Goal: Information Seeking & Learning: Learn about a topic

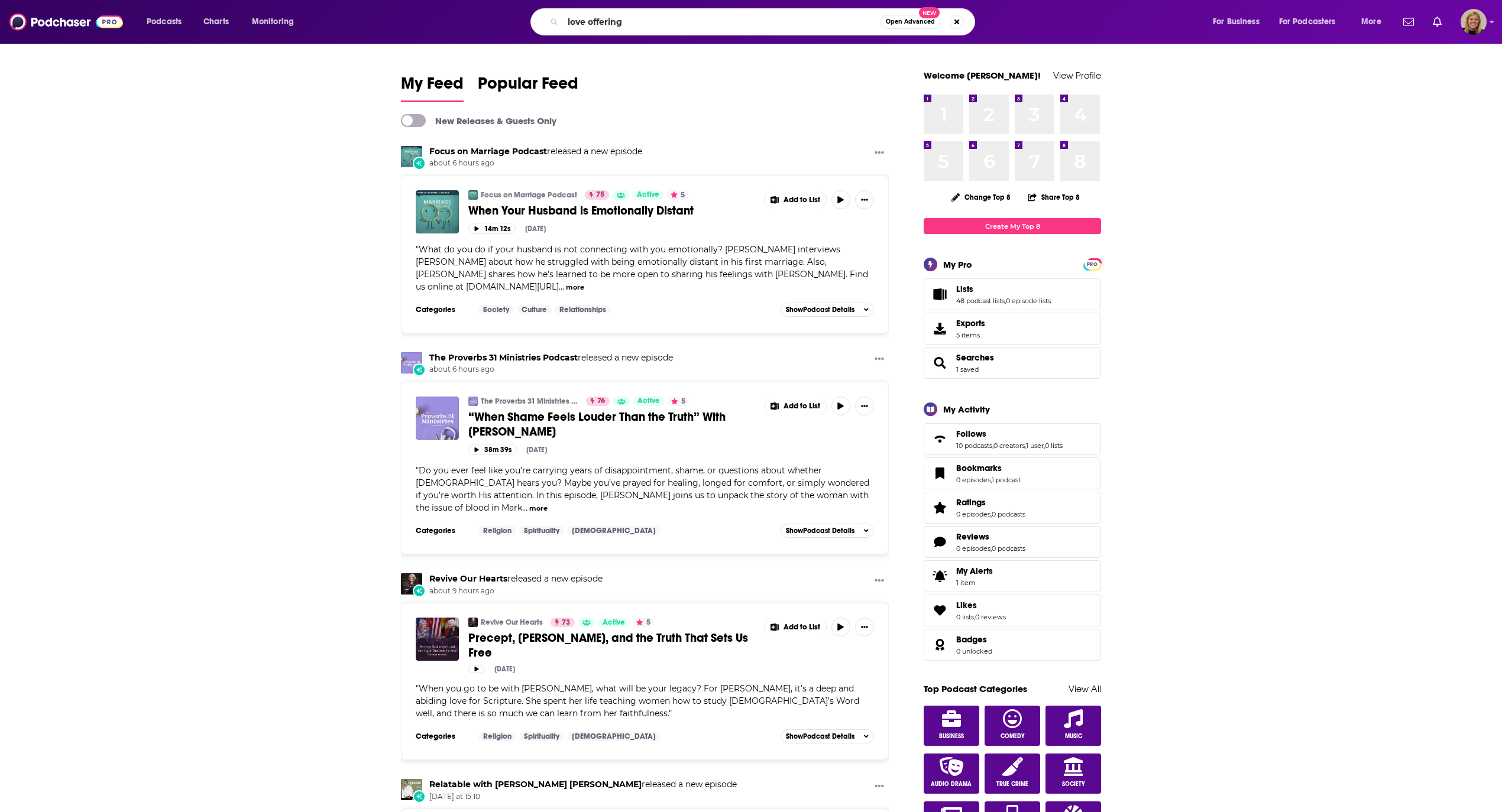
type input "love offering"
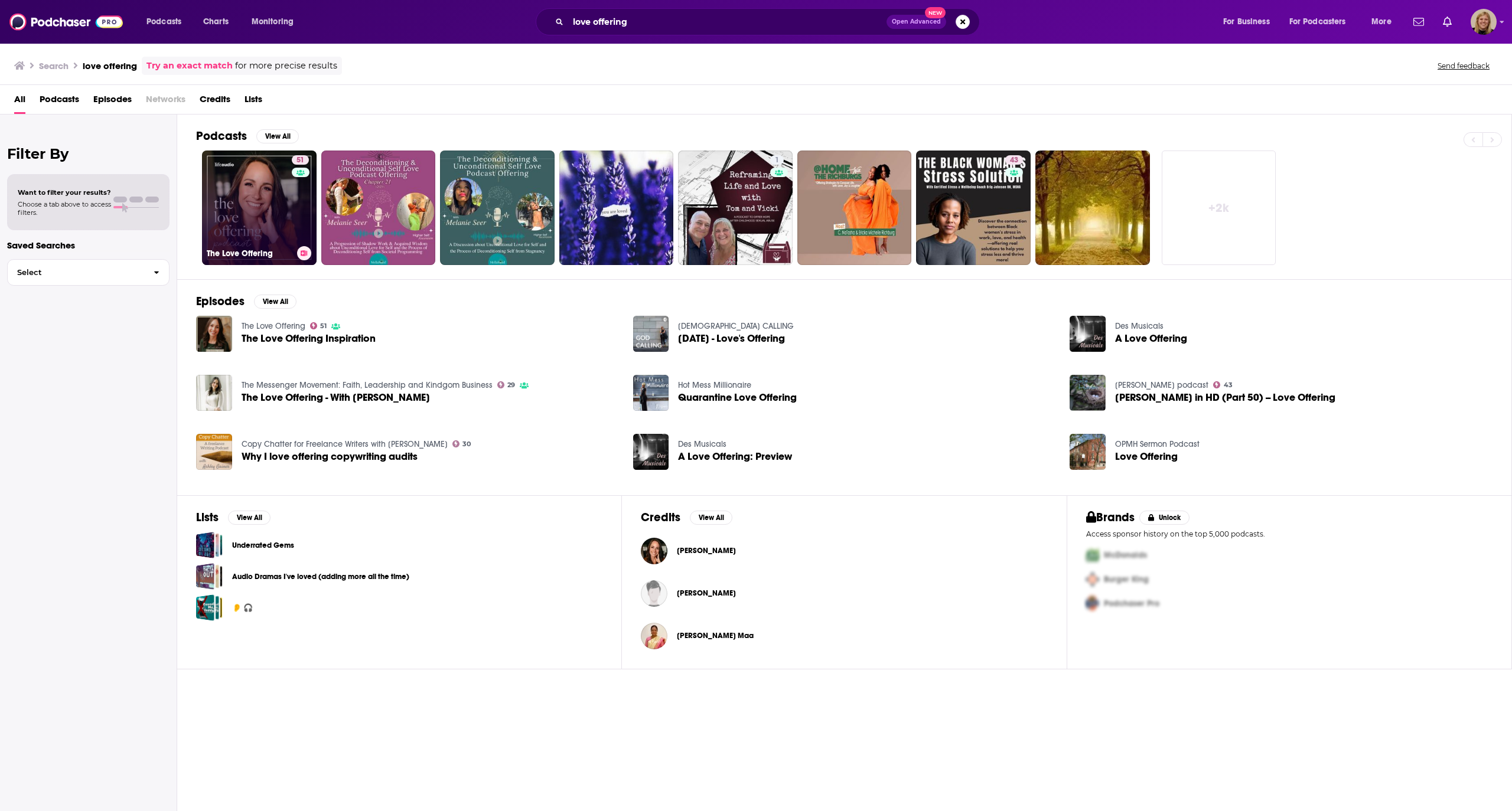
click at [289, 196] on link "51 The Love Offering" at bounding box center [259, 208] width 115 height 115
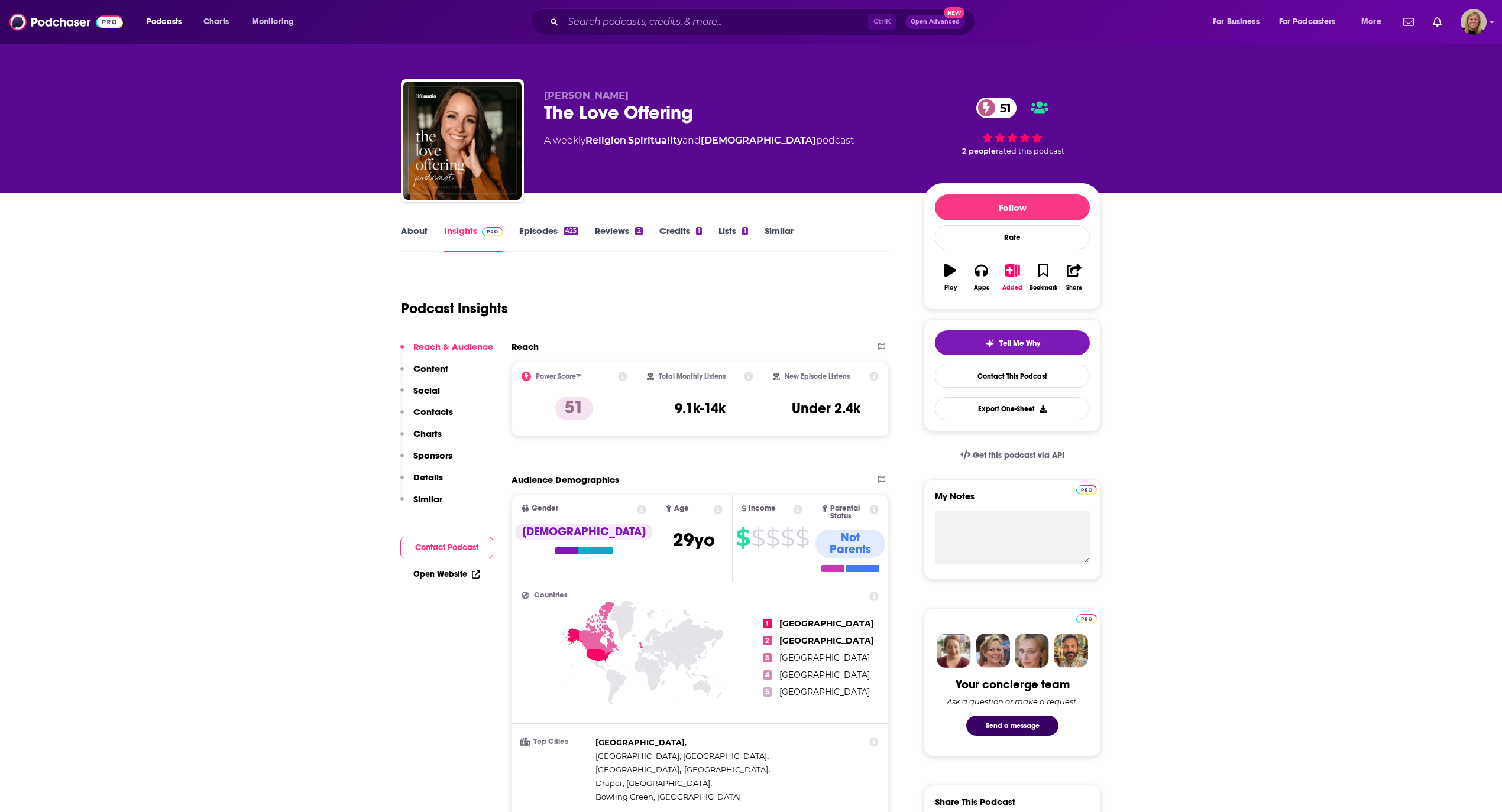
click at [534, 232] on link "Episodes 423" at bounding box center [548, 238] width 59 height 27
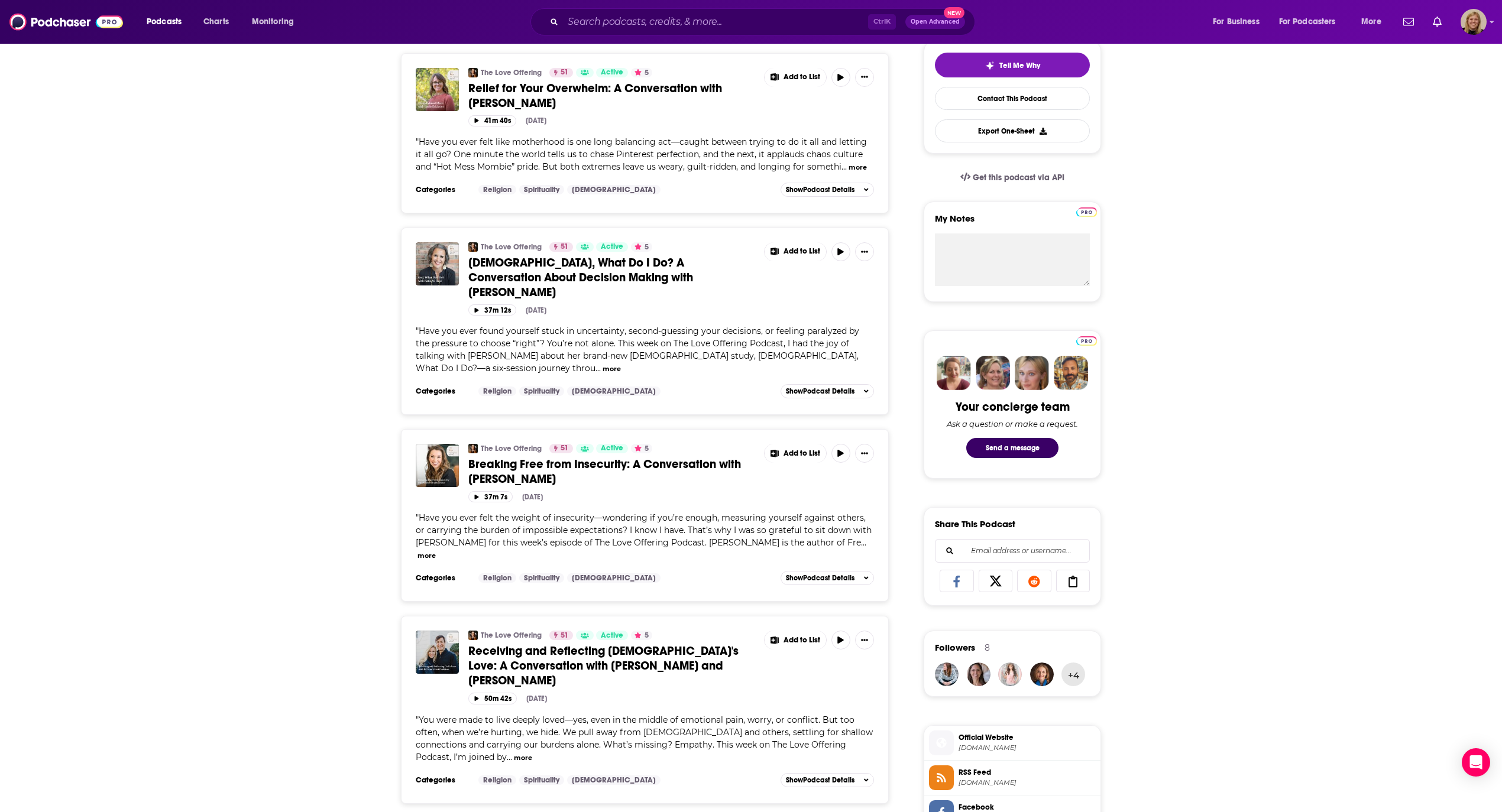
scroll to position [315, 0]
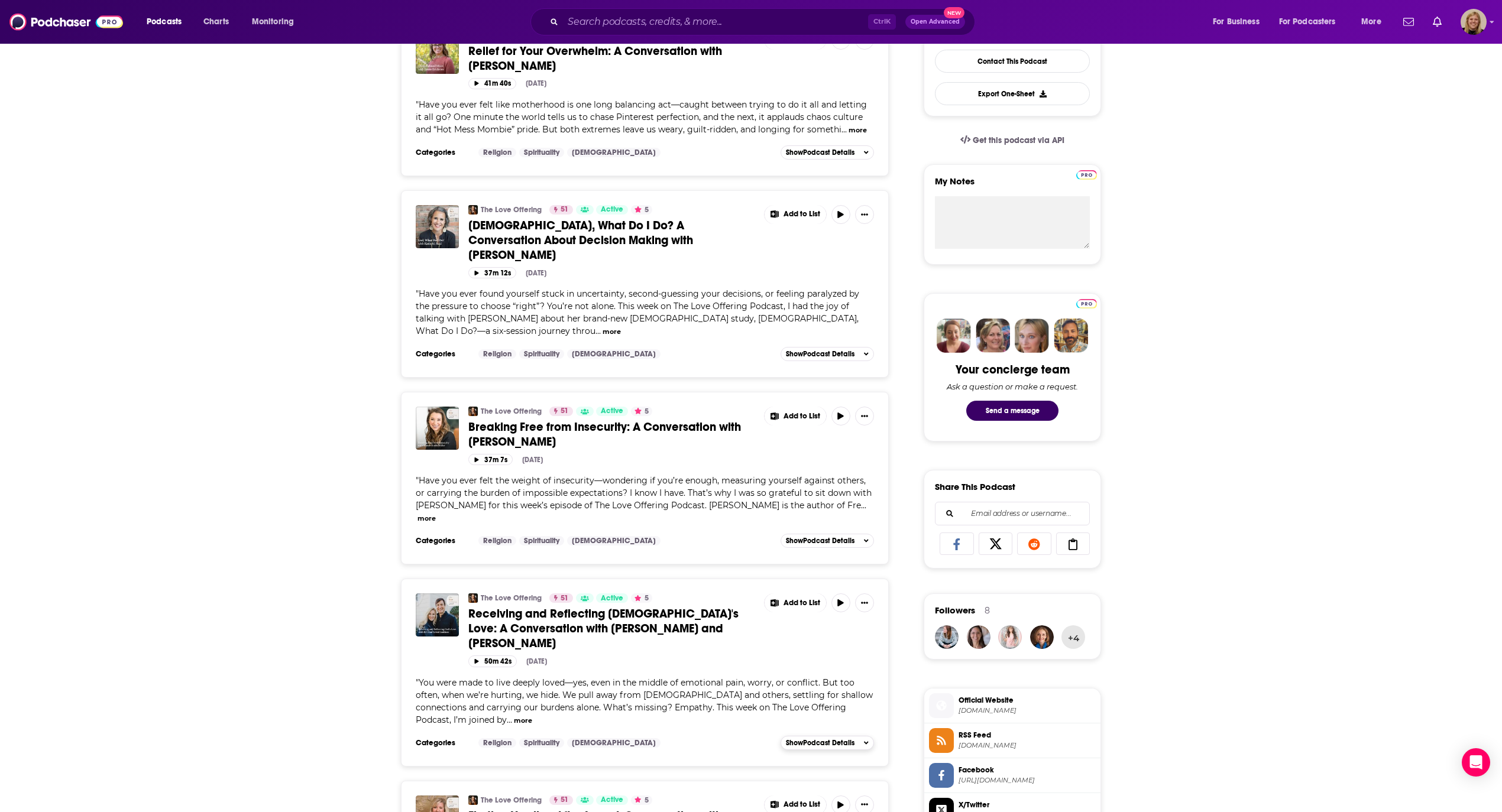
click at [803, 739] on span "Show Podcast Details" at bounding box center [820, 743] width 68 height 9
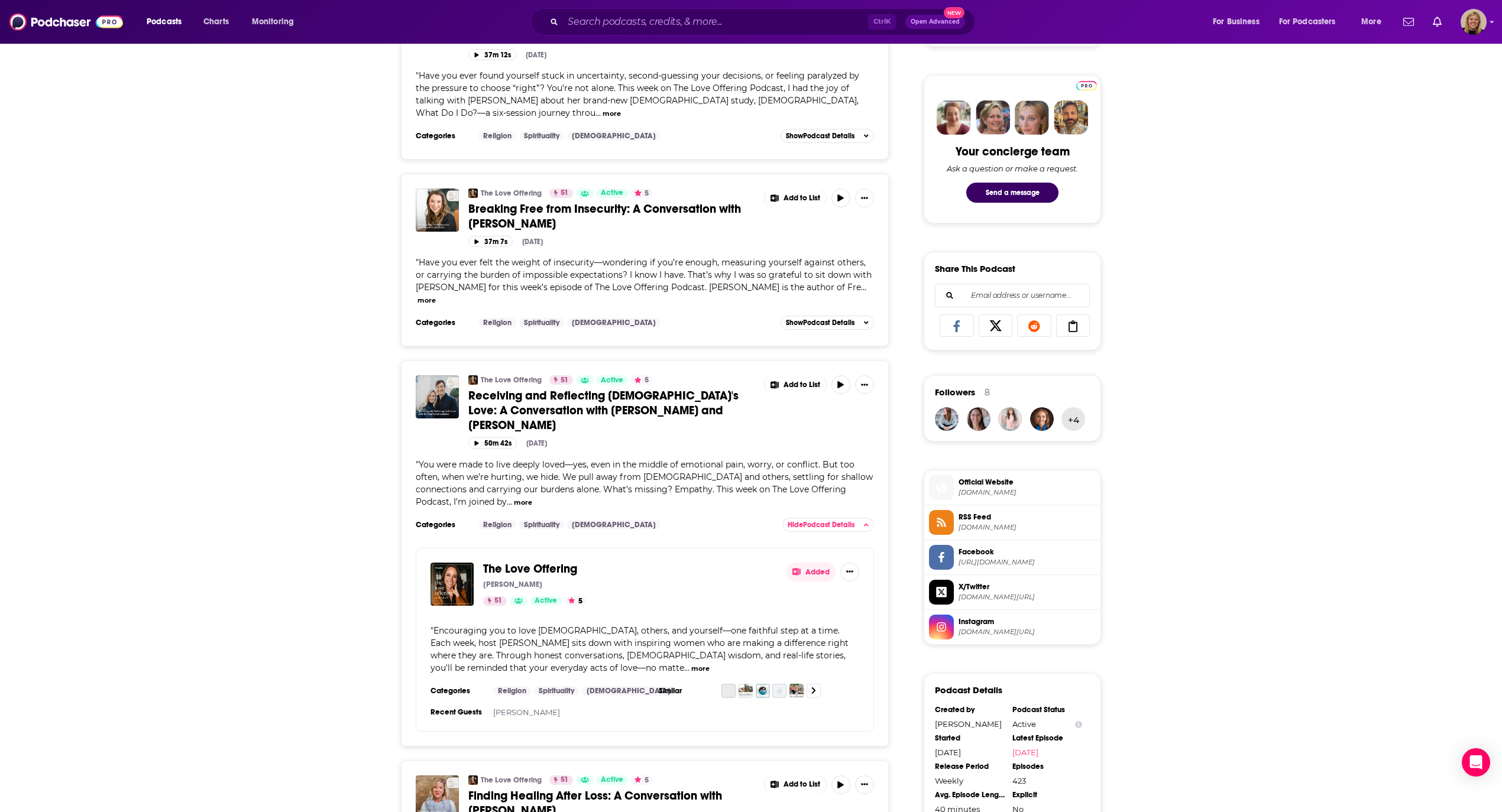
scroll to position [551, 0]
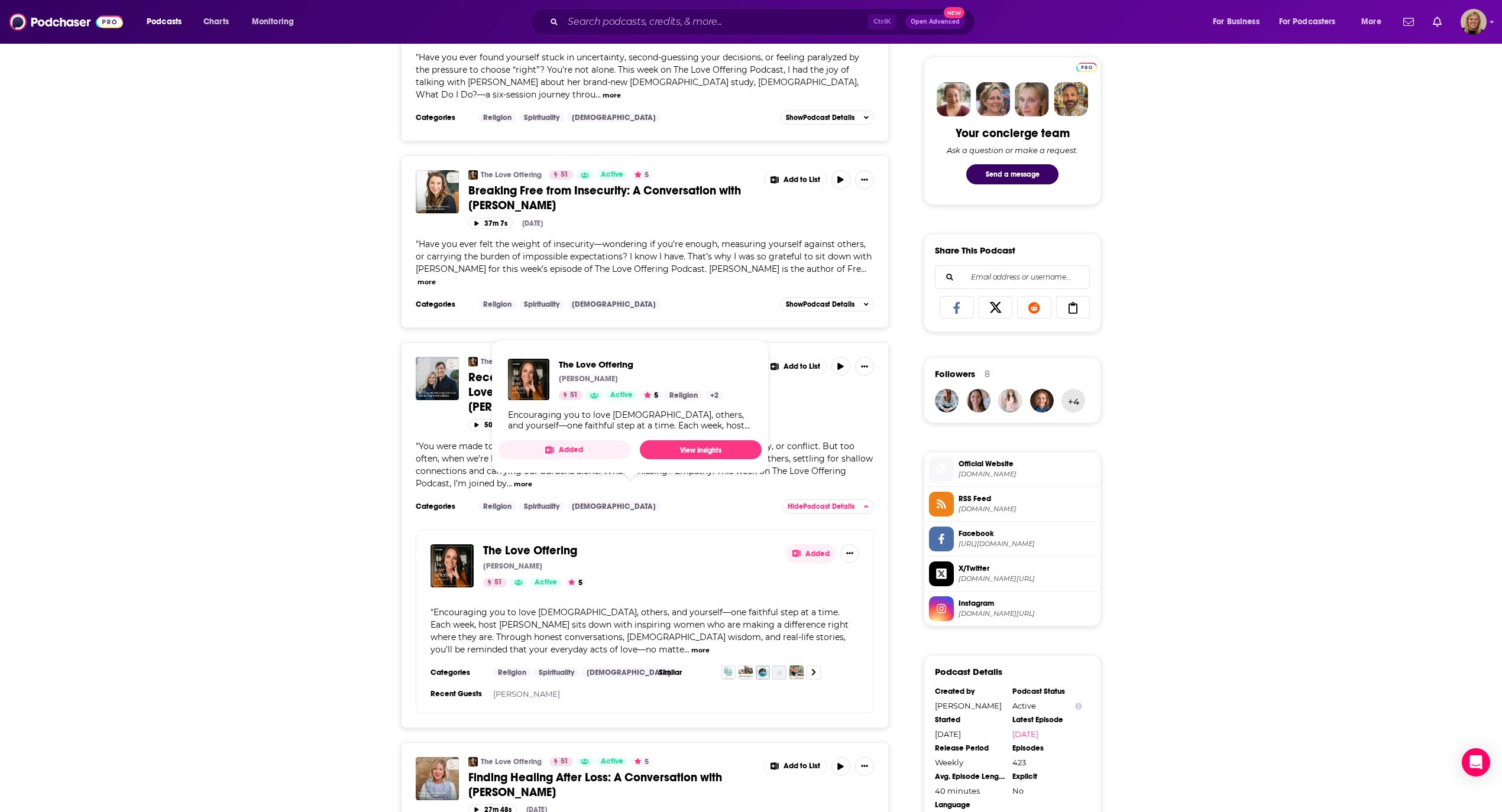
click at [516, 333] on span "The Love Offering [PERSON_NAME] 51 Active 5 Religion + 2 Encouraging you to lov…" at bounding box center [630, 407] width 277 height 147
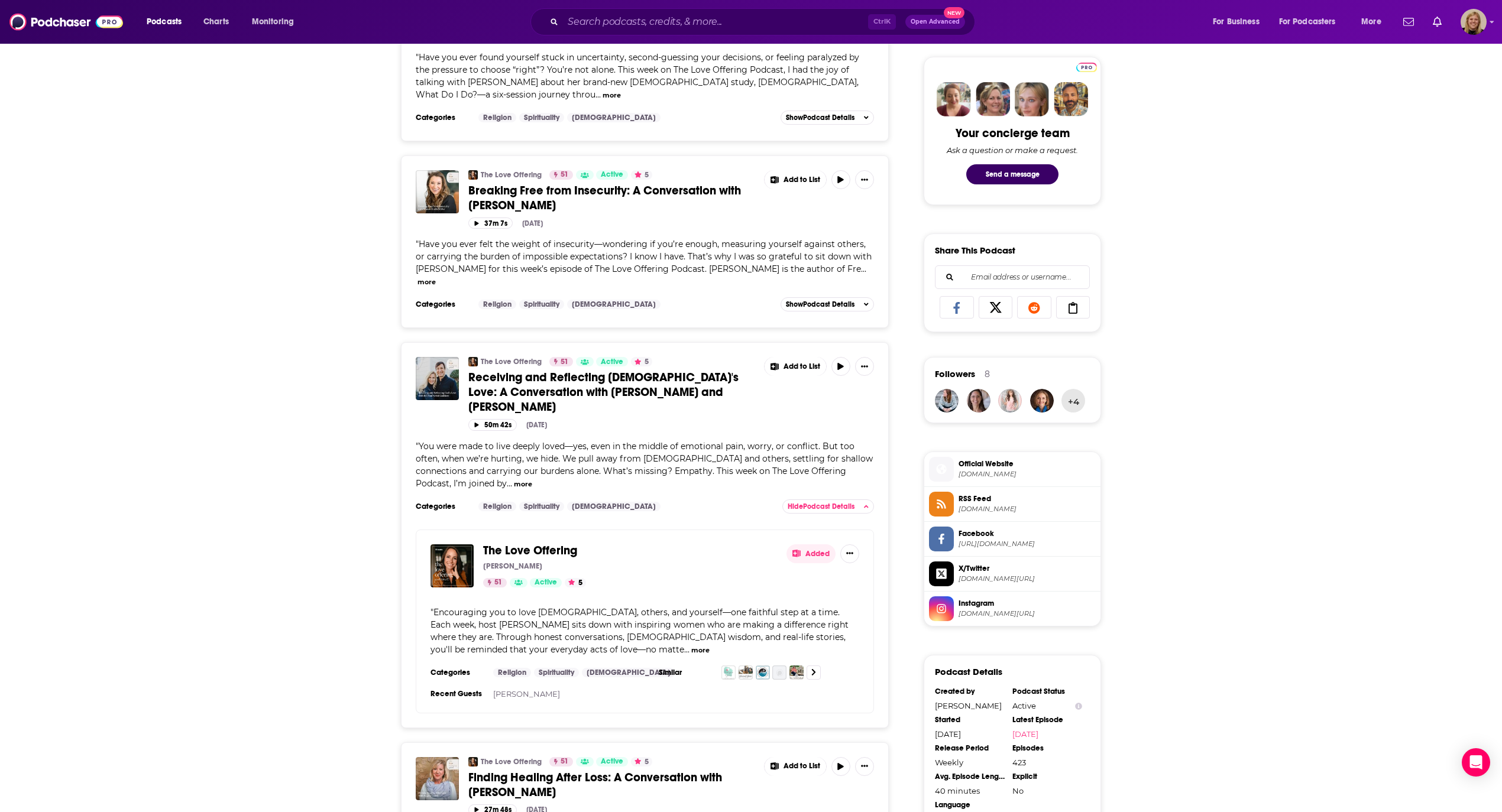
click at [814, 441] on span "You were made to live deeply loved—yes, even in the middle of emotional pain, w…" at bounding box center [644, 465] width 457 height 48
click at [686, 370] on span "Receiving and Reflecting [DEMOGRAPHIC_DATA]'s Love: A Conversation with [PERSON…" at bounding box center [603, 392] width 270 height 44
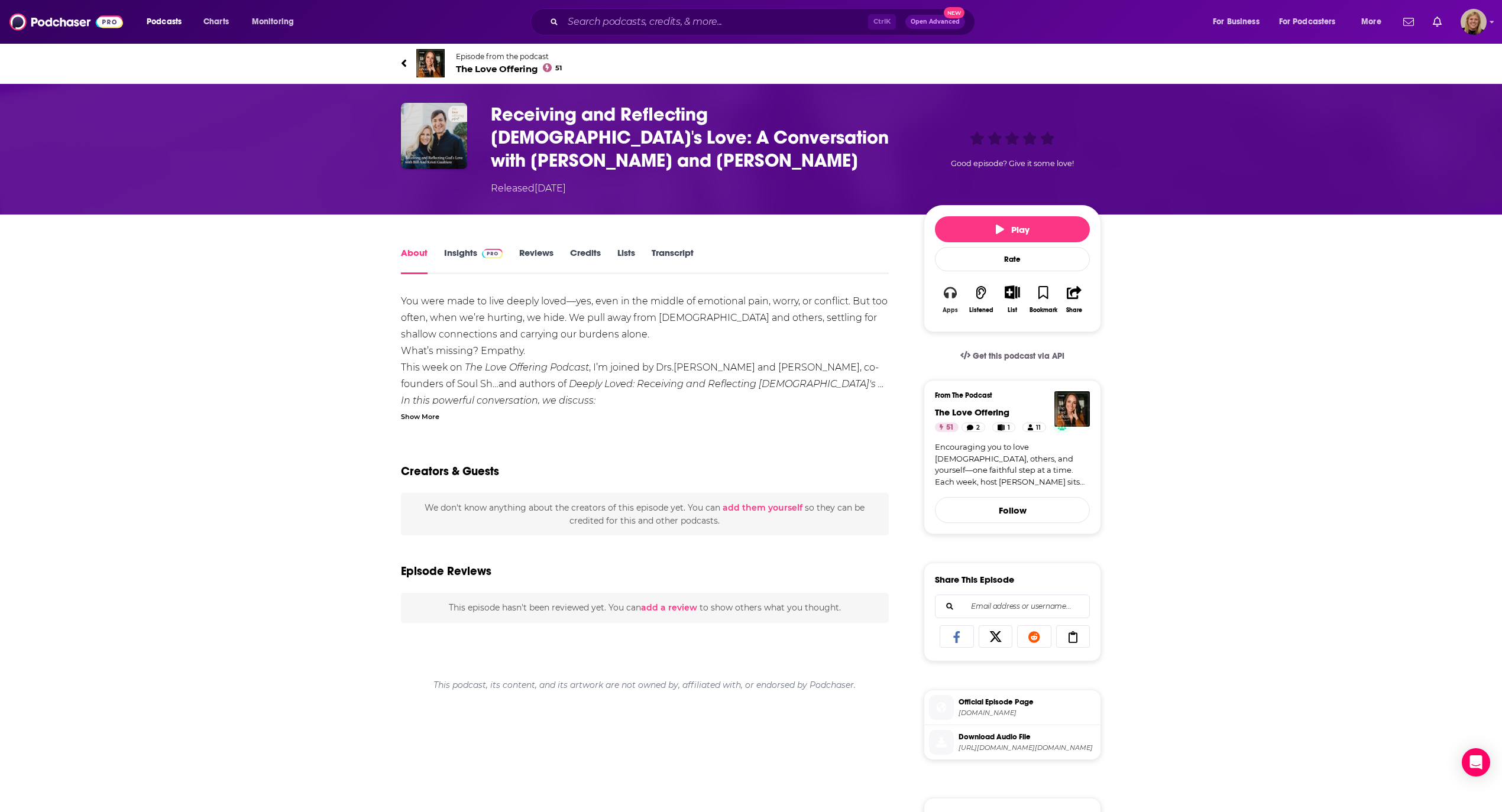
click at [947, 286] on icon "button" at bounding box center [950, 292] width 13 height 12
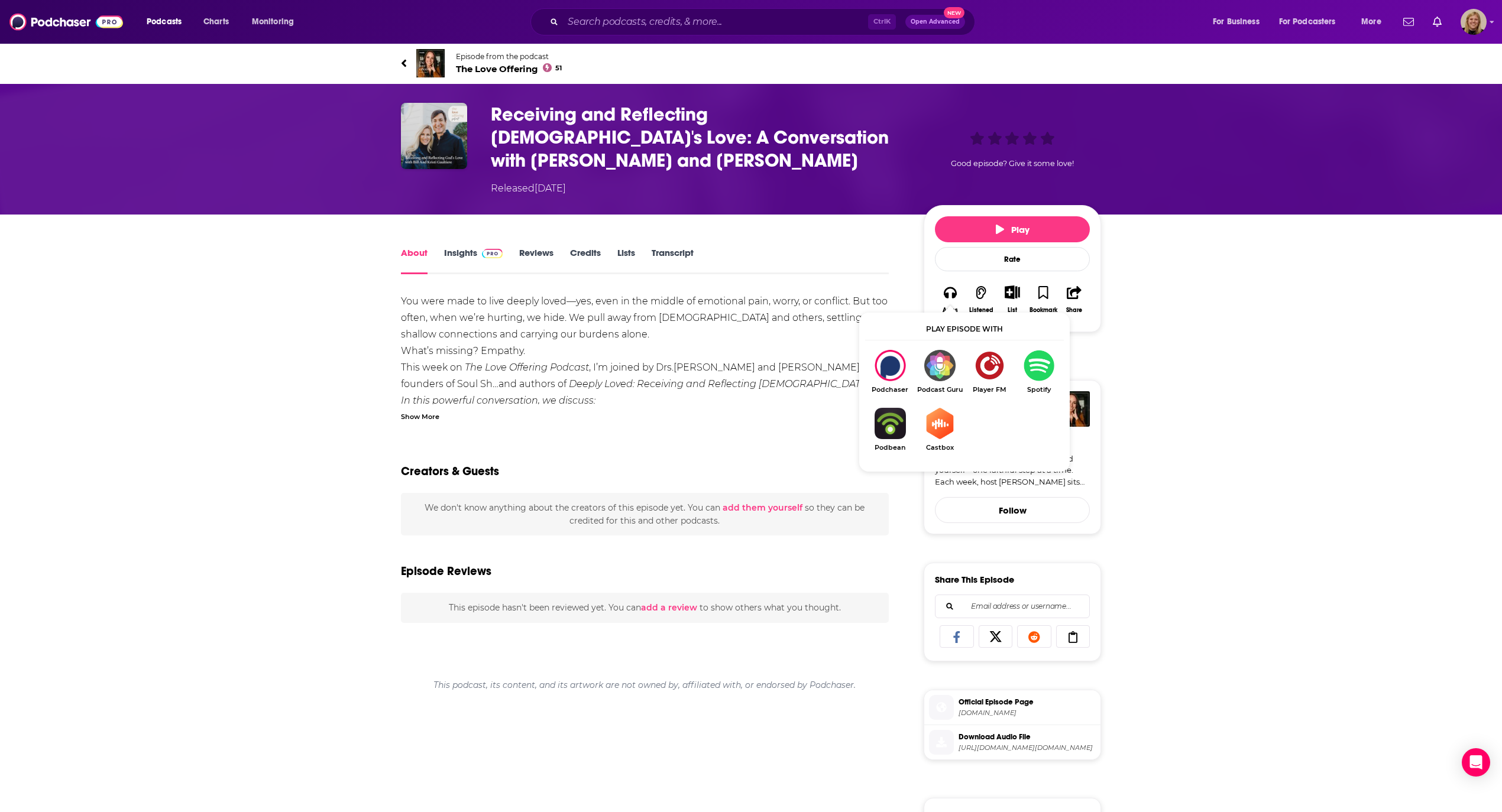
click at [1032, 370] on img "Show Listen On dropdown" at bounding box center [1039, 366] width 50 height 31
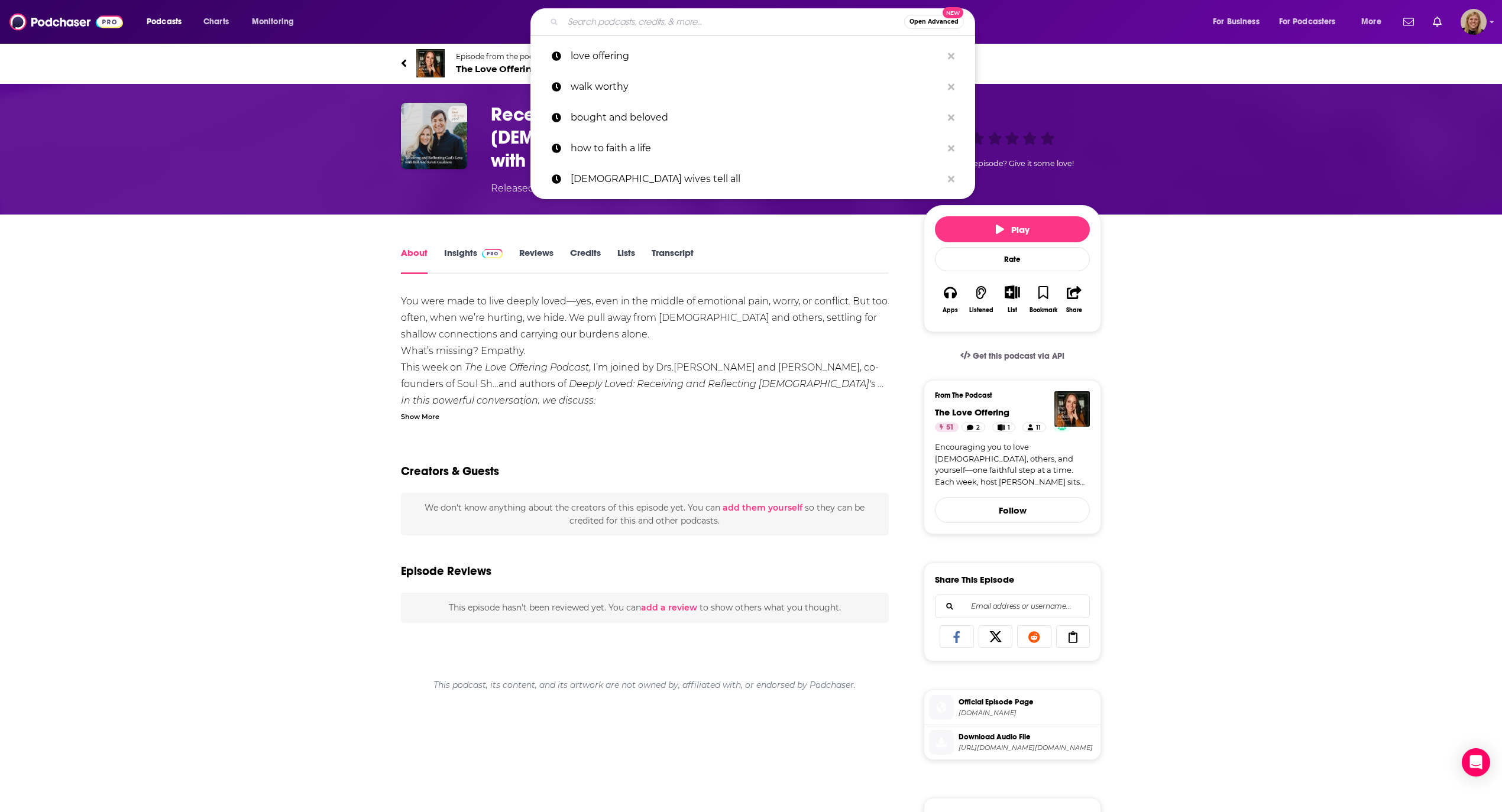
click at [677, 18] on input "Search podcasts, credits, & more..." at bounding box center [733, 22] width 341 height 19
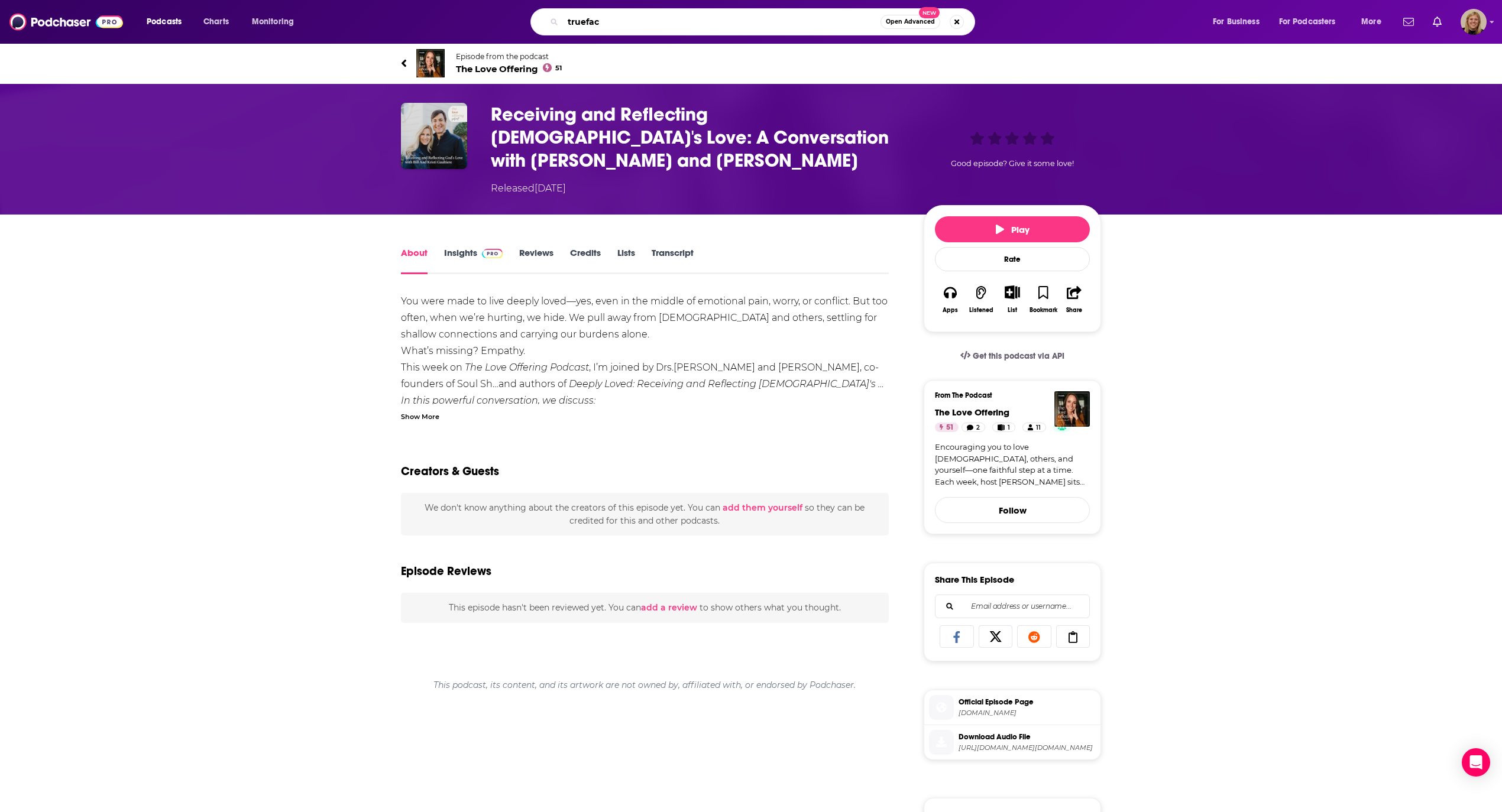
type input "trueface"
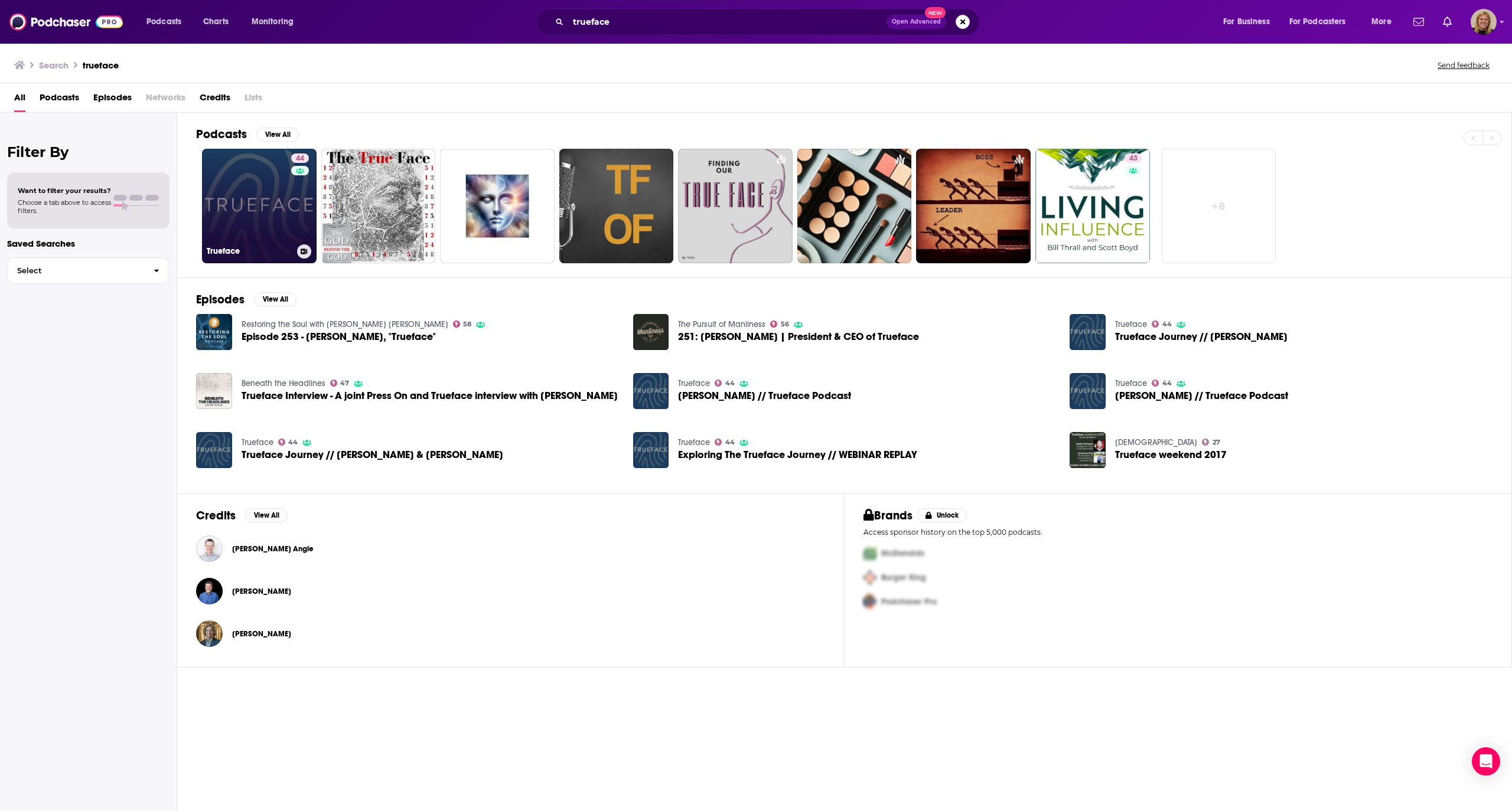
click at [261, 197] on link "44 Trueface" at bounding box center [259, 206] width 115 height 115
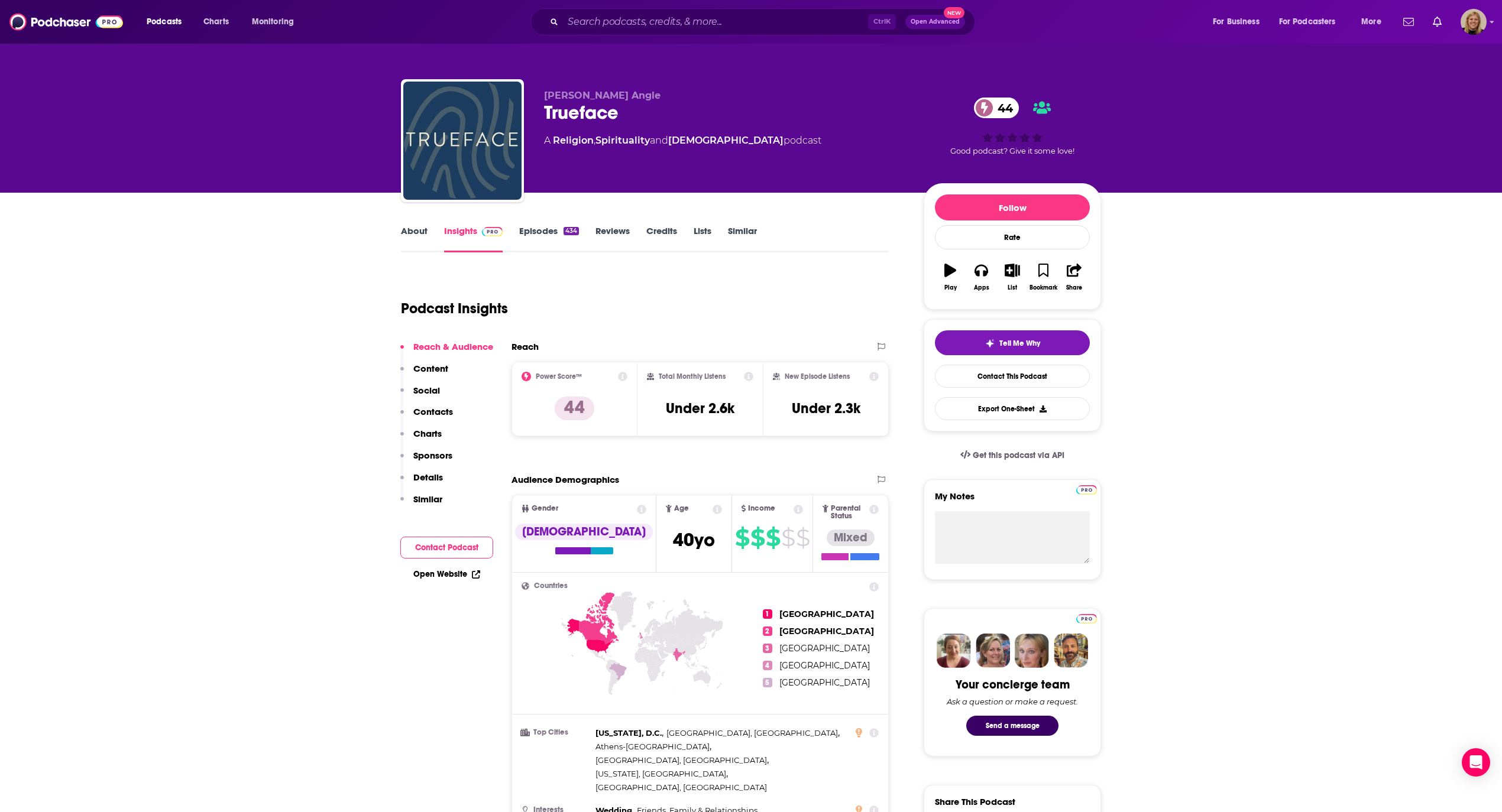
click at [528, 226] on link "Episodes 434" at bounding box center [548, 238] width 60 height 27
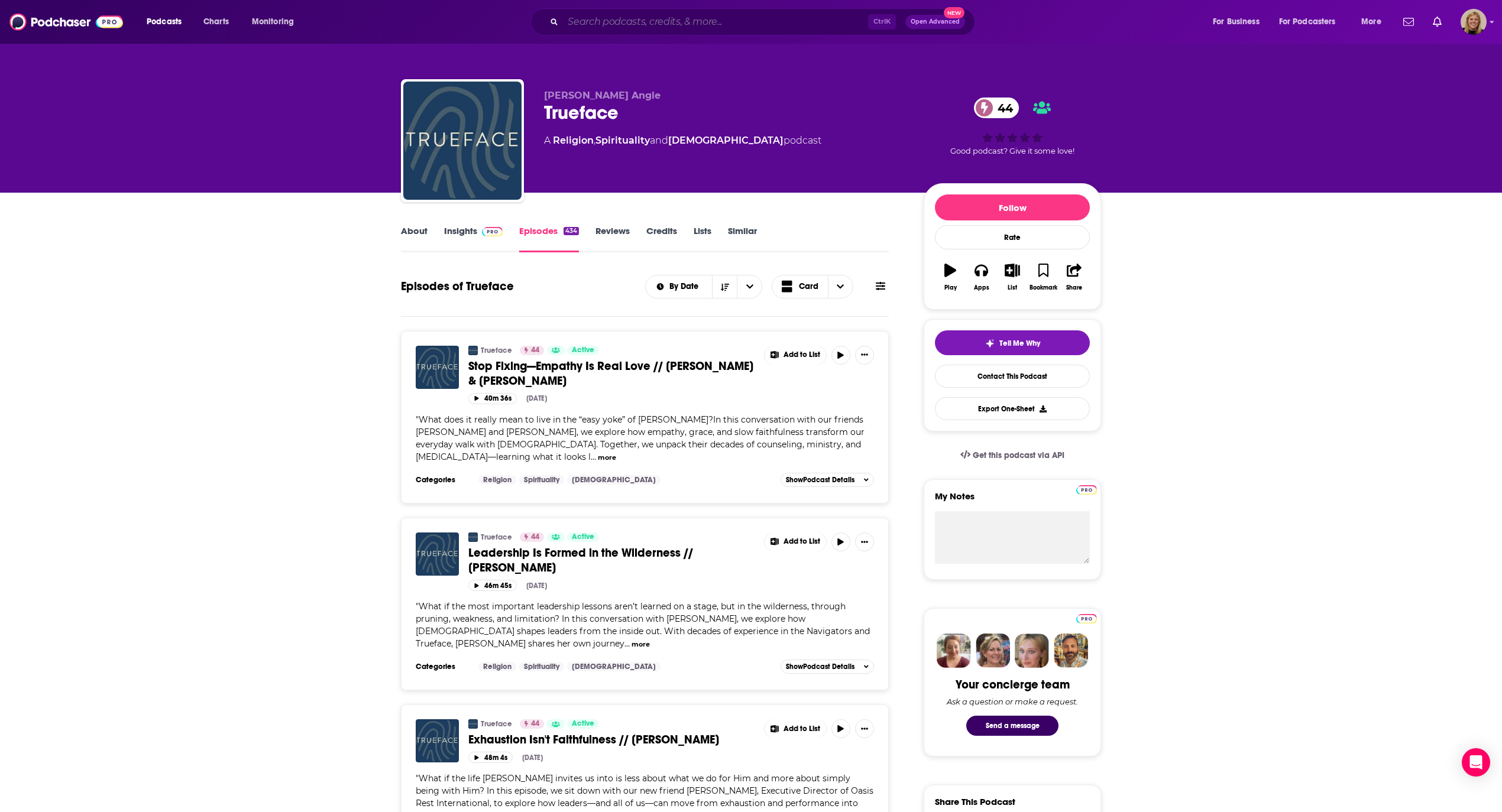
click at [667, 15] on input "Search podcasts, credits, & more..." at bounding box center [715, 22] width 305 height 19
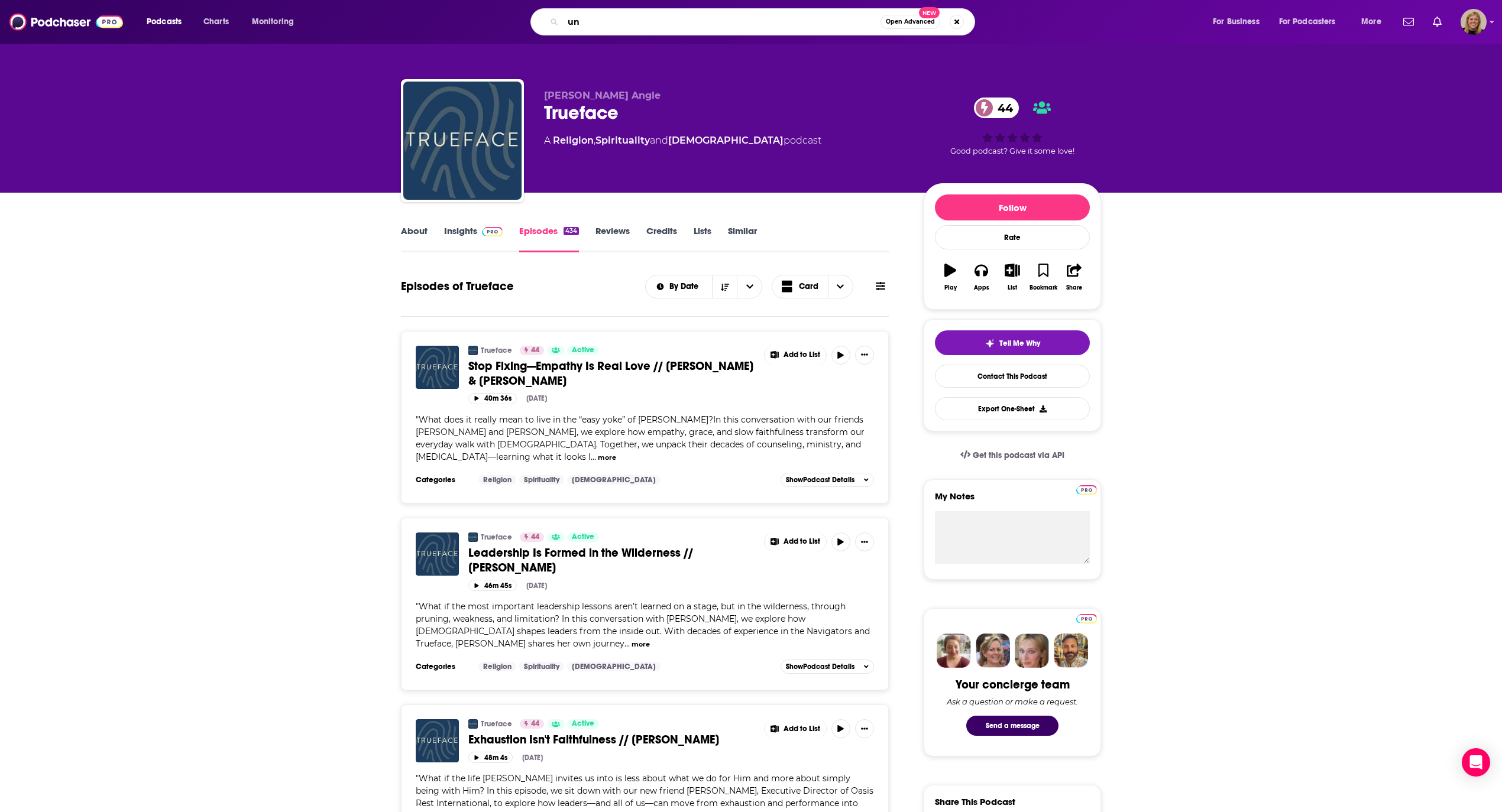
type input "u"
type input "4:13 with [PERSON_NAME]"
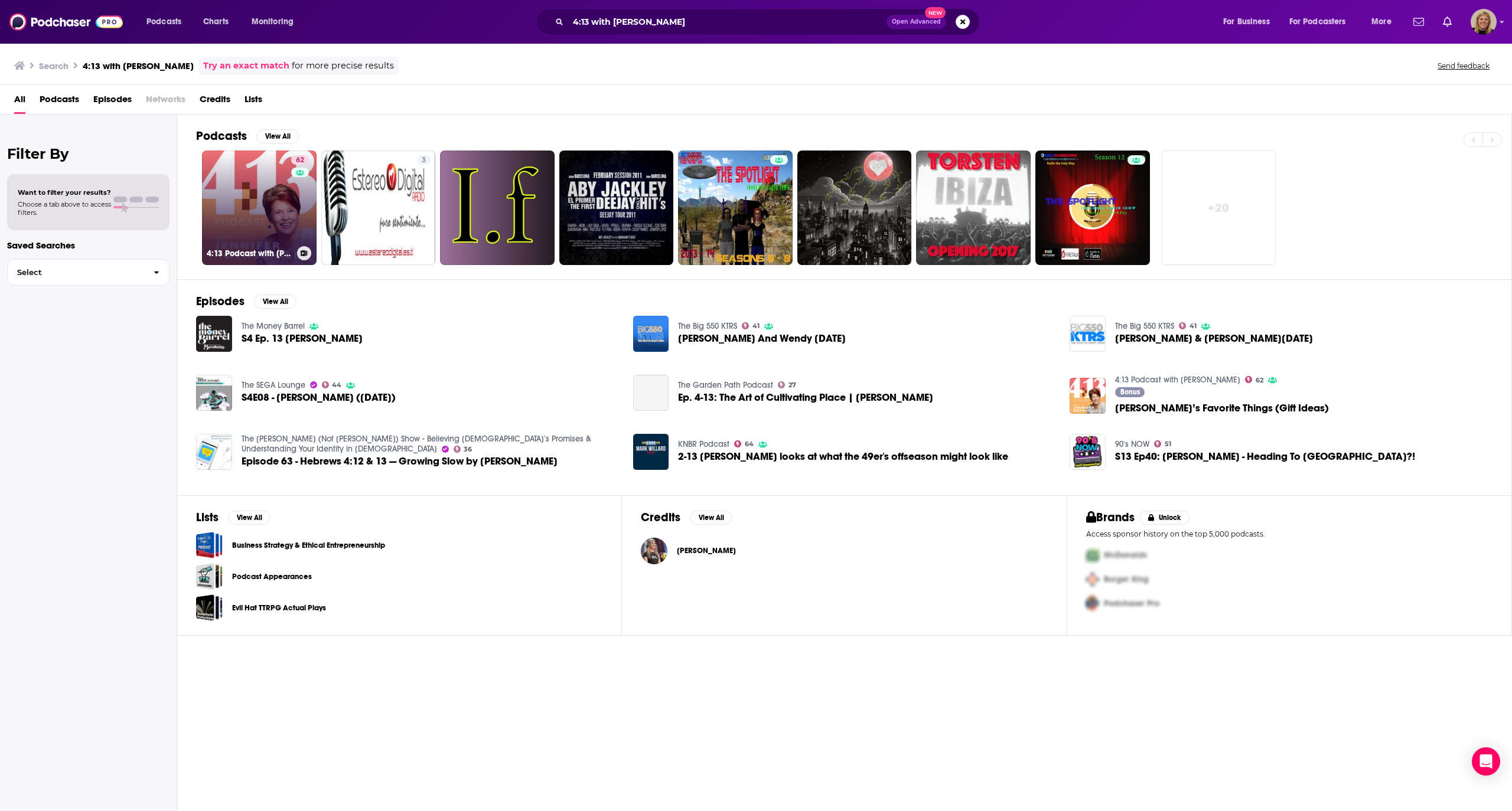
click at [286, 190] on link "62 4:13 Podcast with [PERSON_NAME]" at bounding box center [259, 208] width 115 height 115
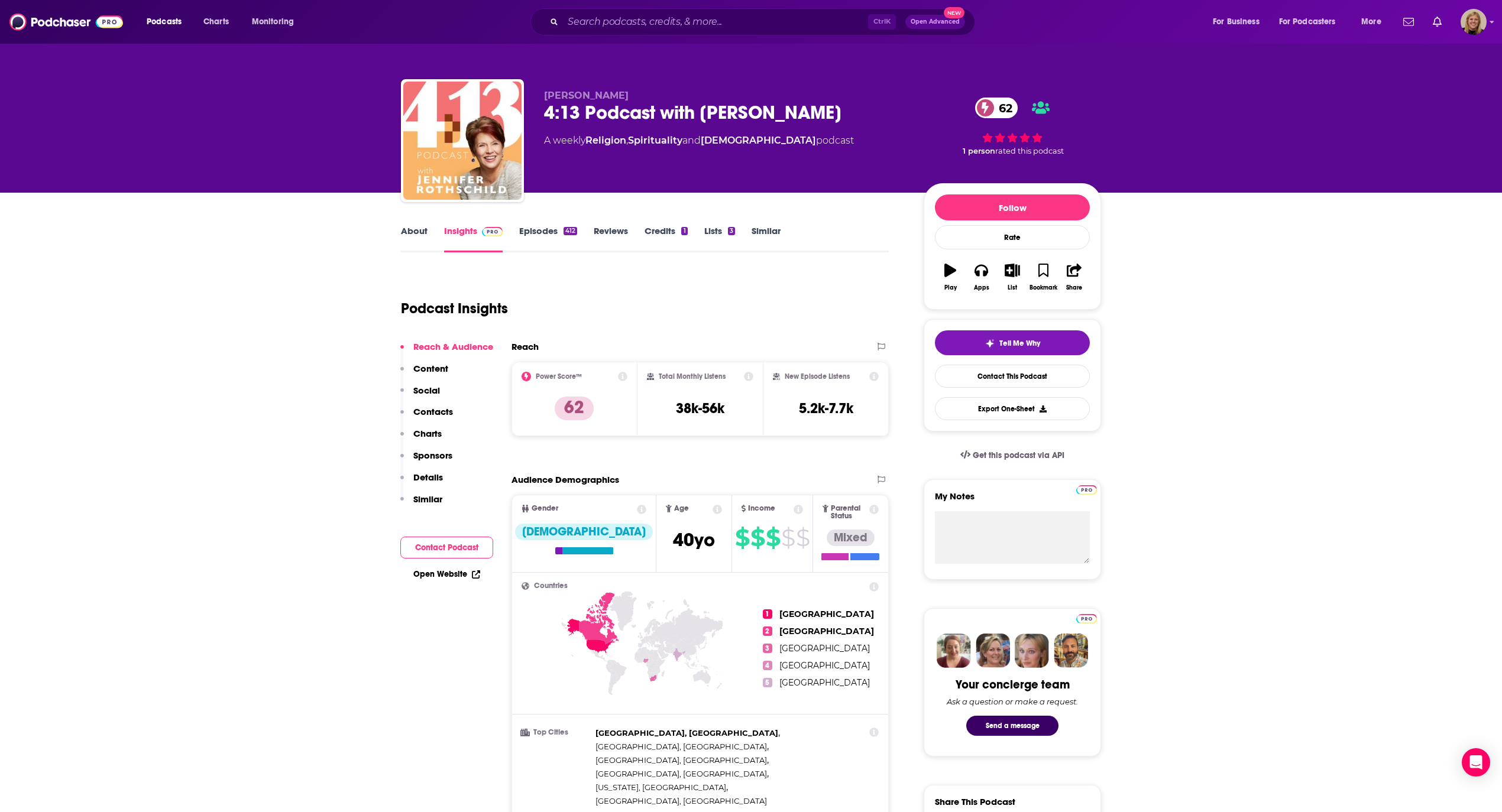
click at [534, 232] on link "Episodes 412" at bounding box center [548, 238] width 58 height 27
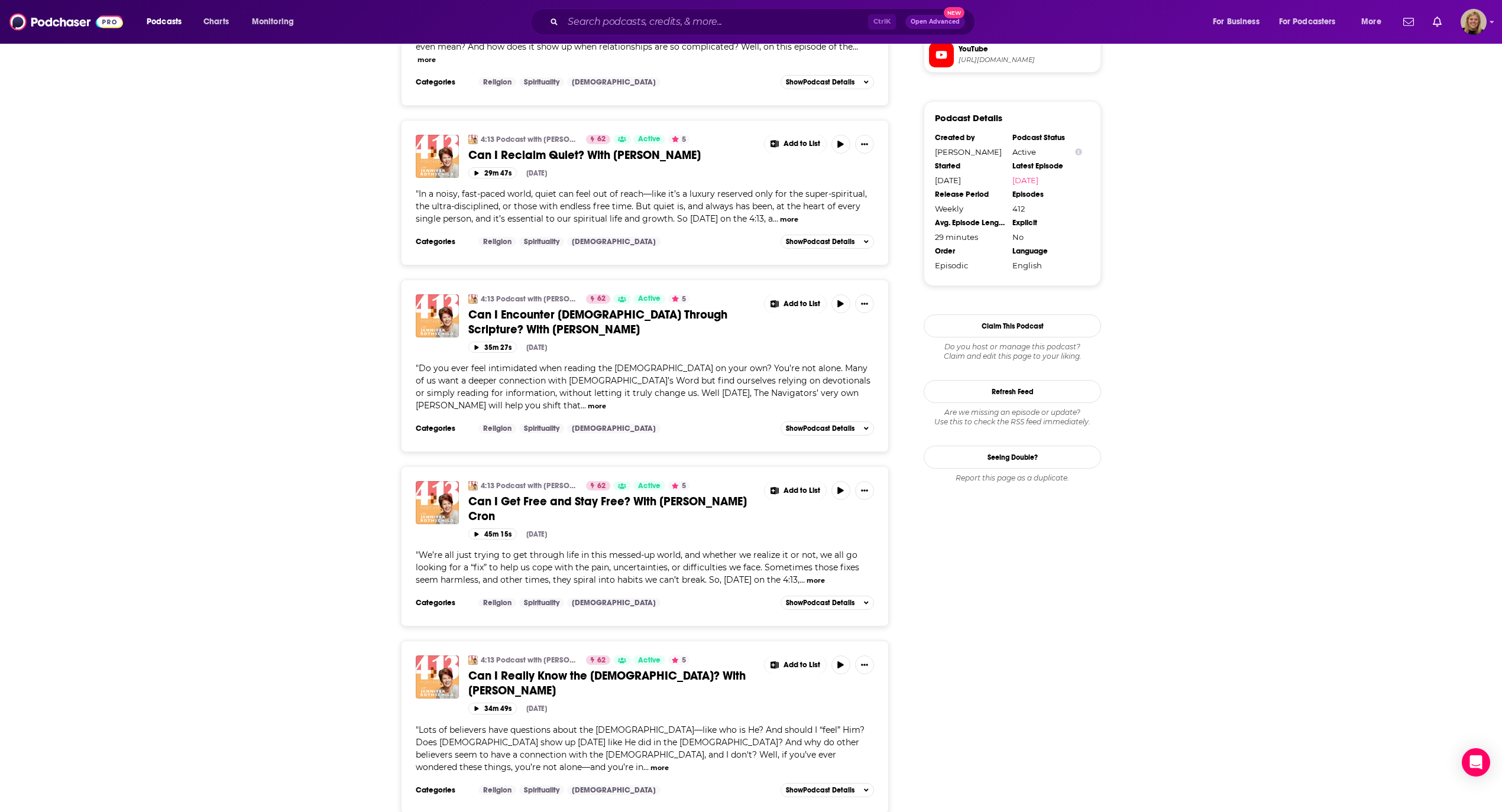
scroll to position [1261, 0]
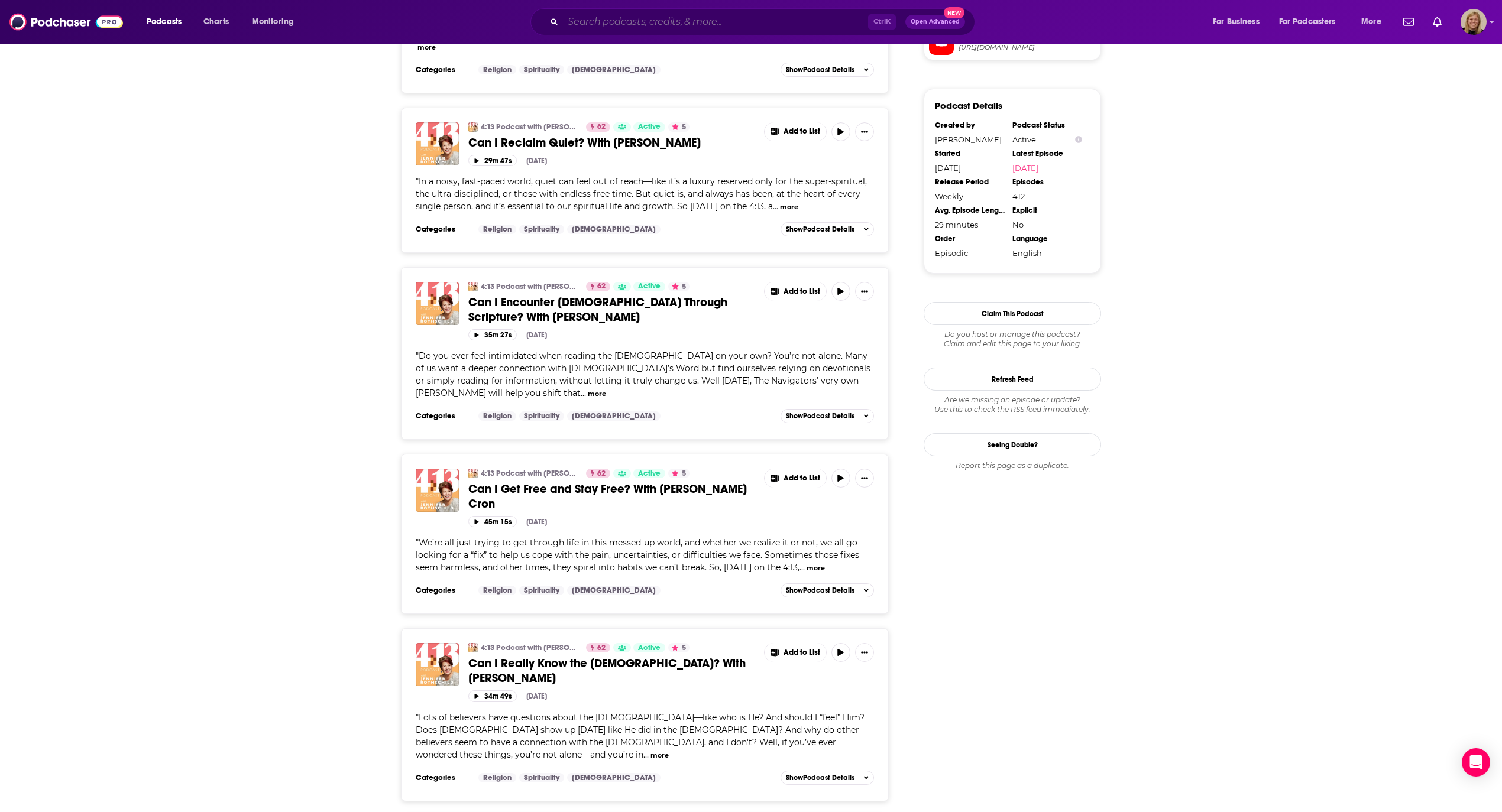
click at [663, 20] on input "Search podcasts, credits, & more..." at bounding box center [715, 22] width 305 height 19
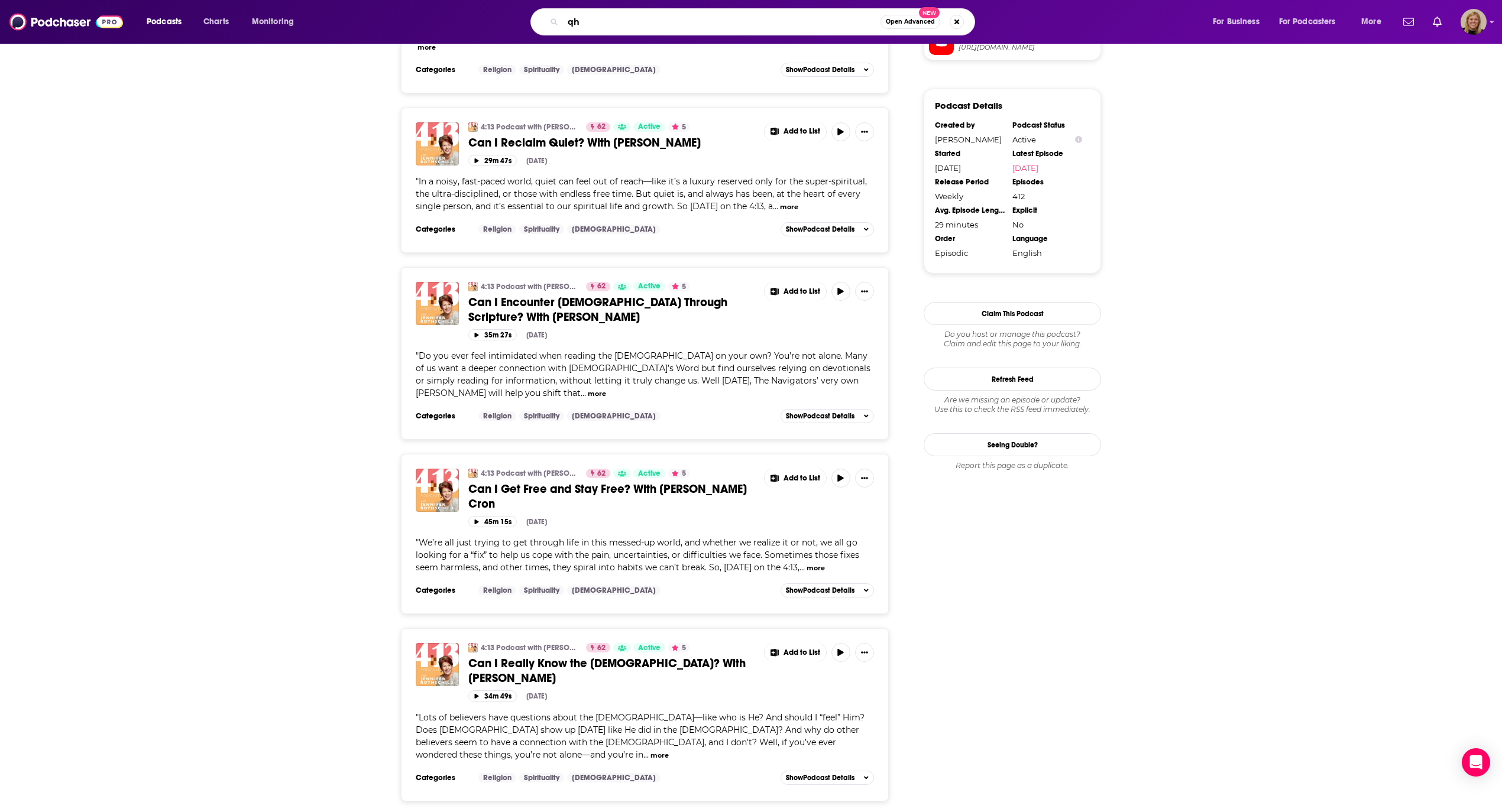
type input "q"
type input "when grief comes hom"
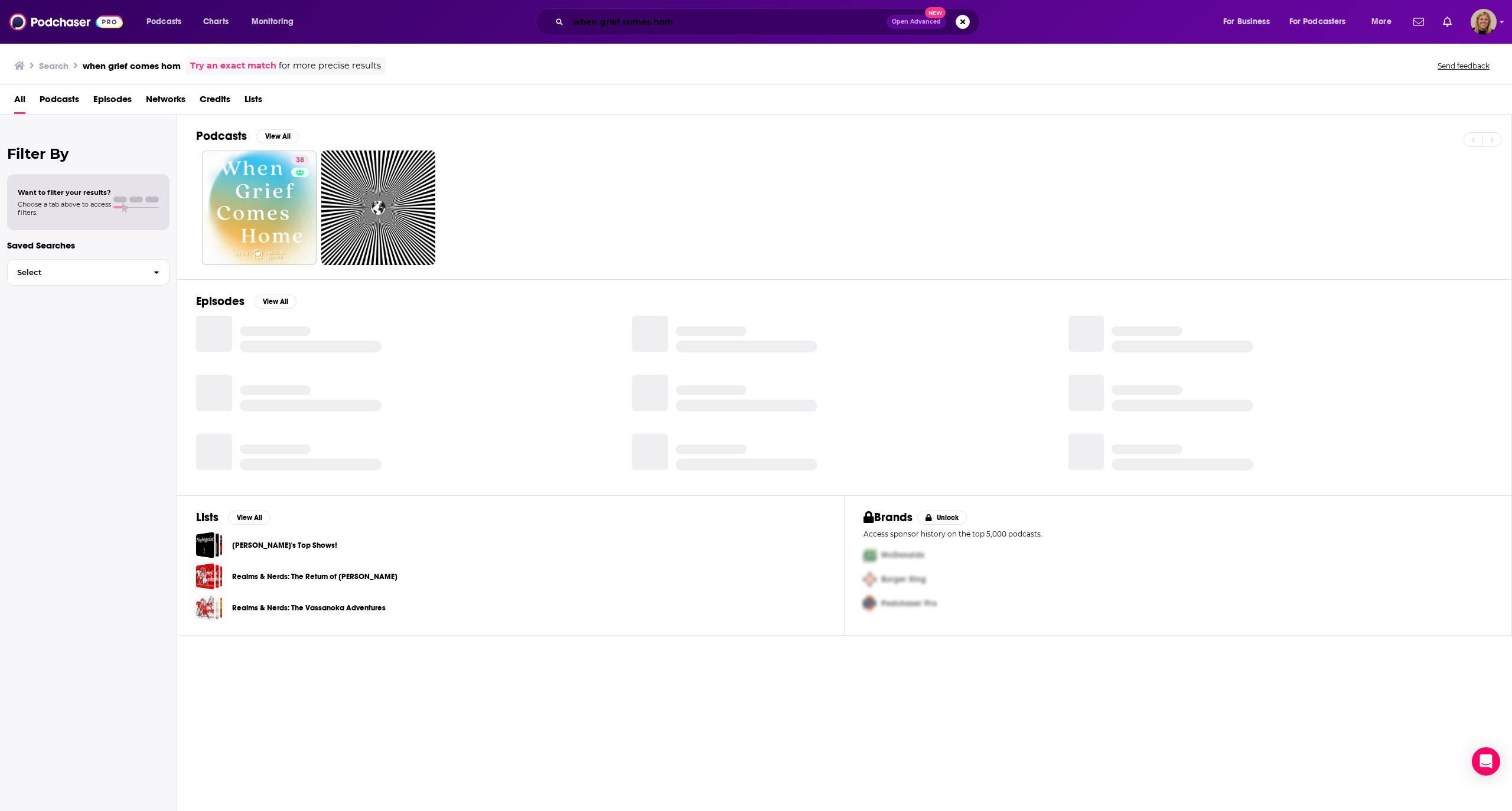
click at [678, 19] on input "when grief comes hom" at bounding box center [727, 22] width 318 height 19
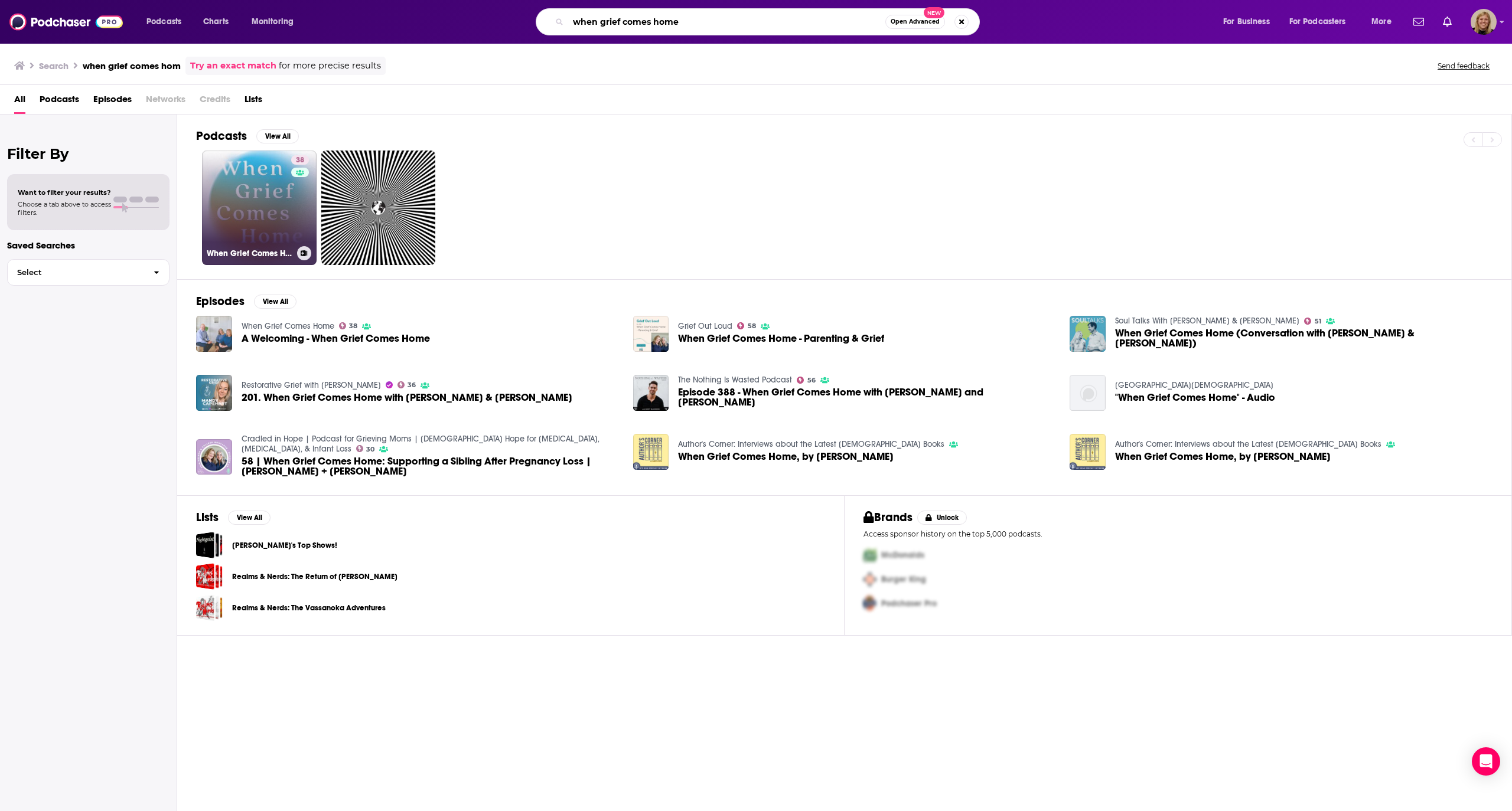
type input "when grief comes home"
click at [276, 192] on link "38 When Grief Comes Home" at bounding box center [259, 208] width 115 height 115
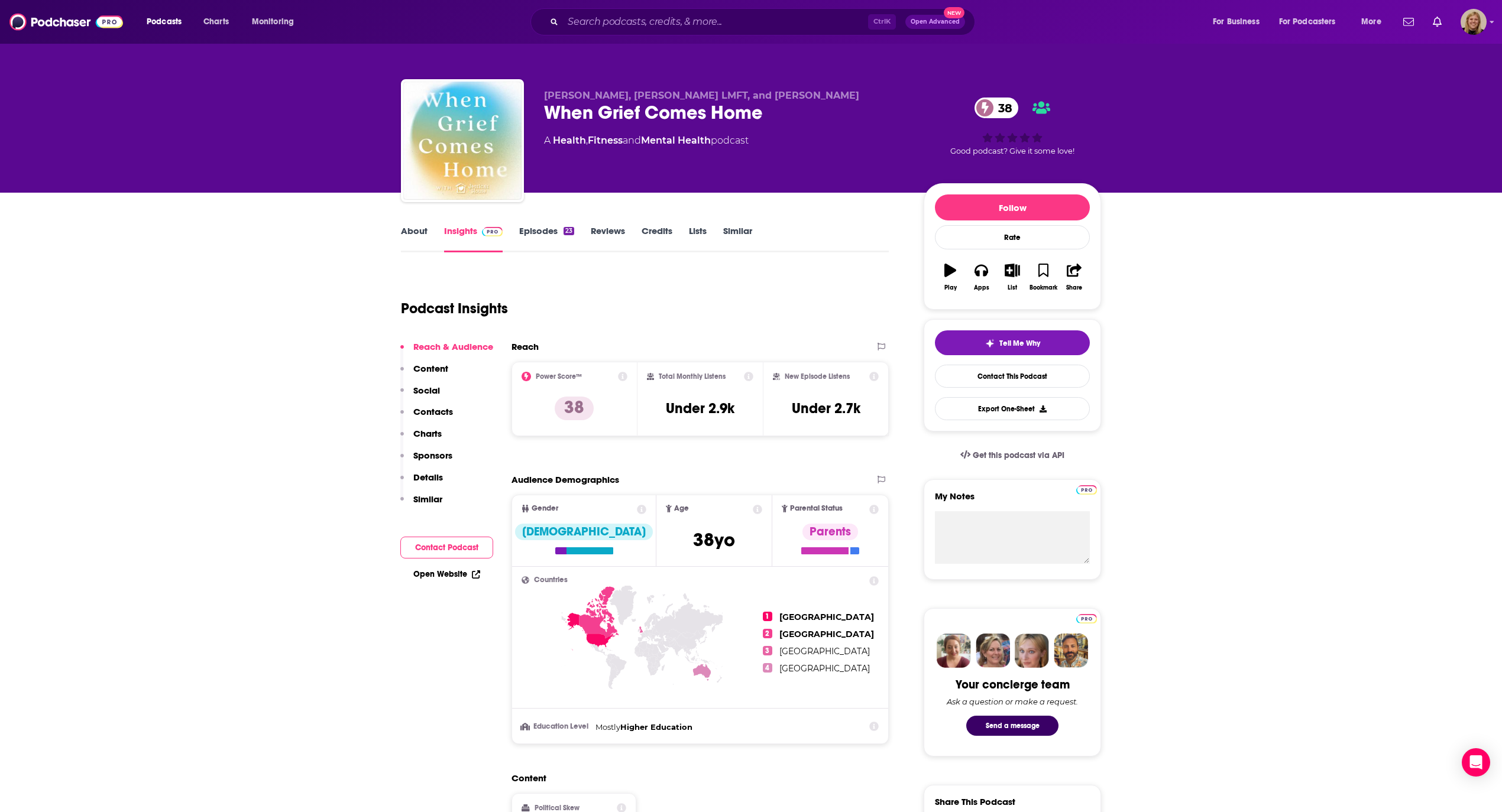
click at [554, 231] on link "Episodes 23" at bounding box center [546, 238] width 55 height 27
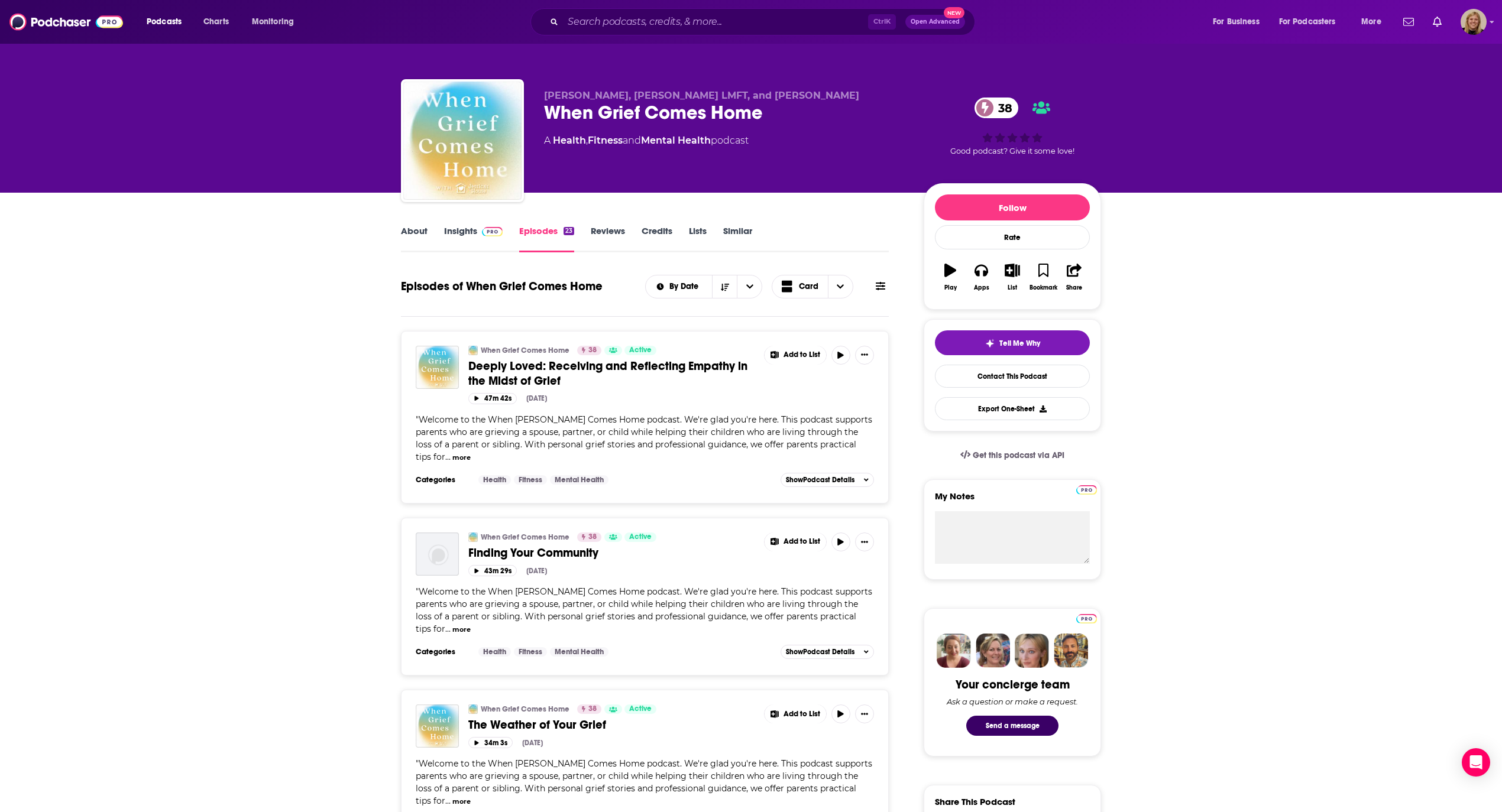
click at [471, 453] on button "more" at bounding box center [461, 457] width 19 height 10
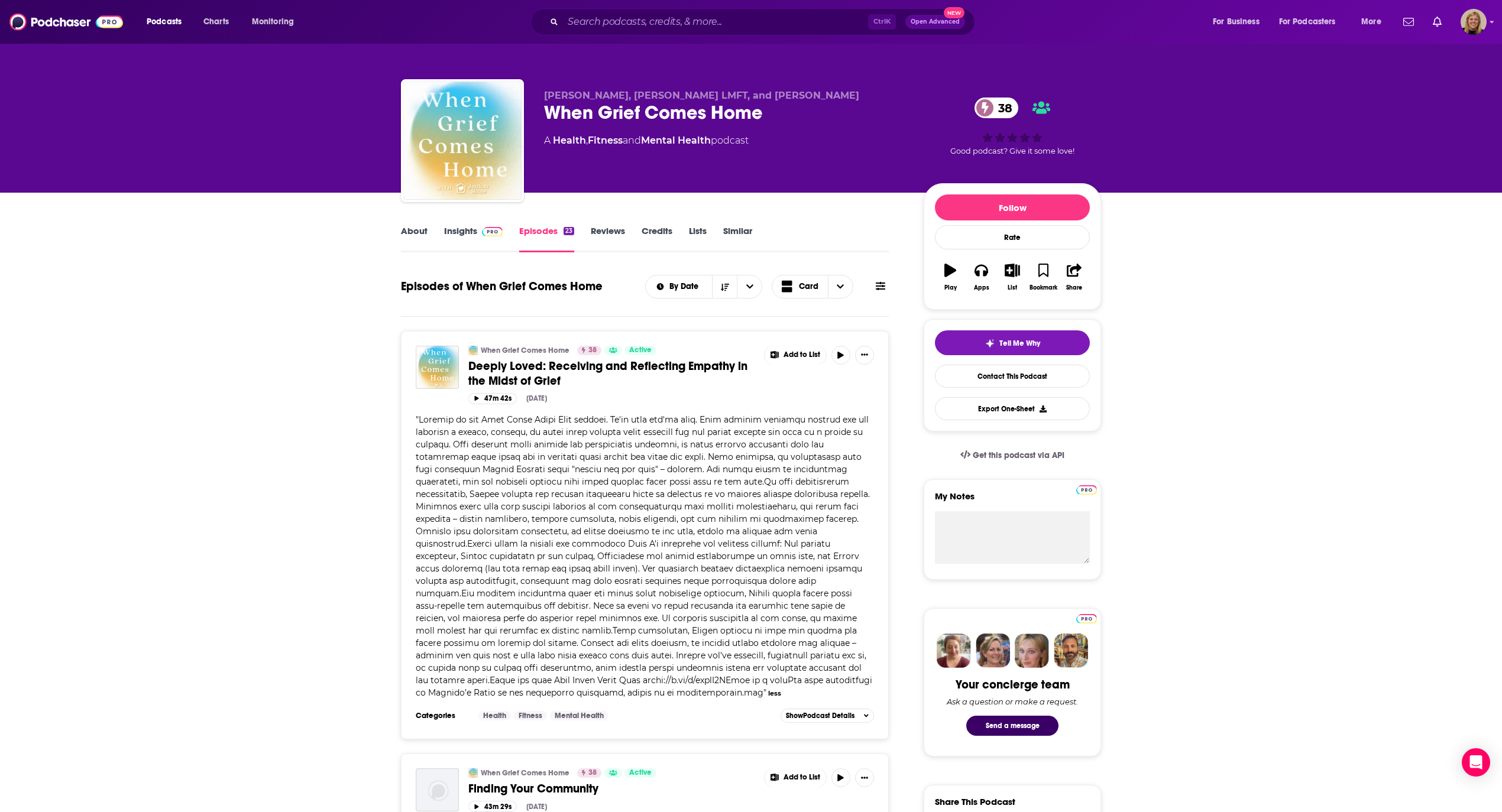
click at [650, 363] on span "Deeply Loved: Receiving and Reflecting Empathy in the Midst of Grief" at bounding box center [607, 373] width 279 height 29
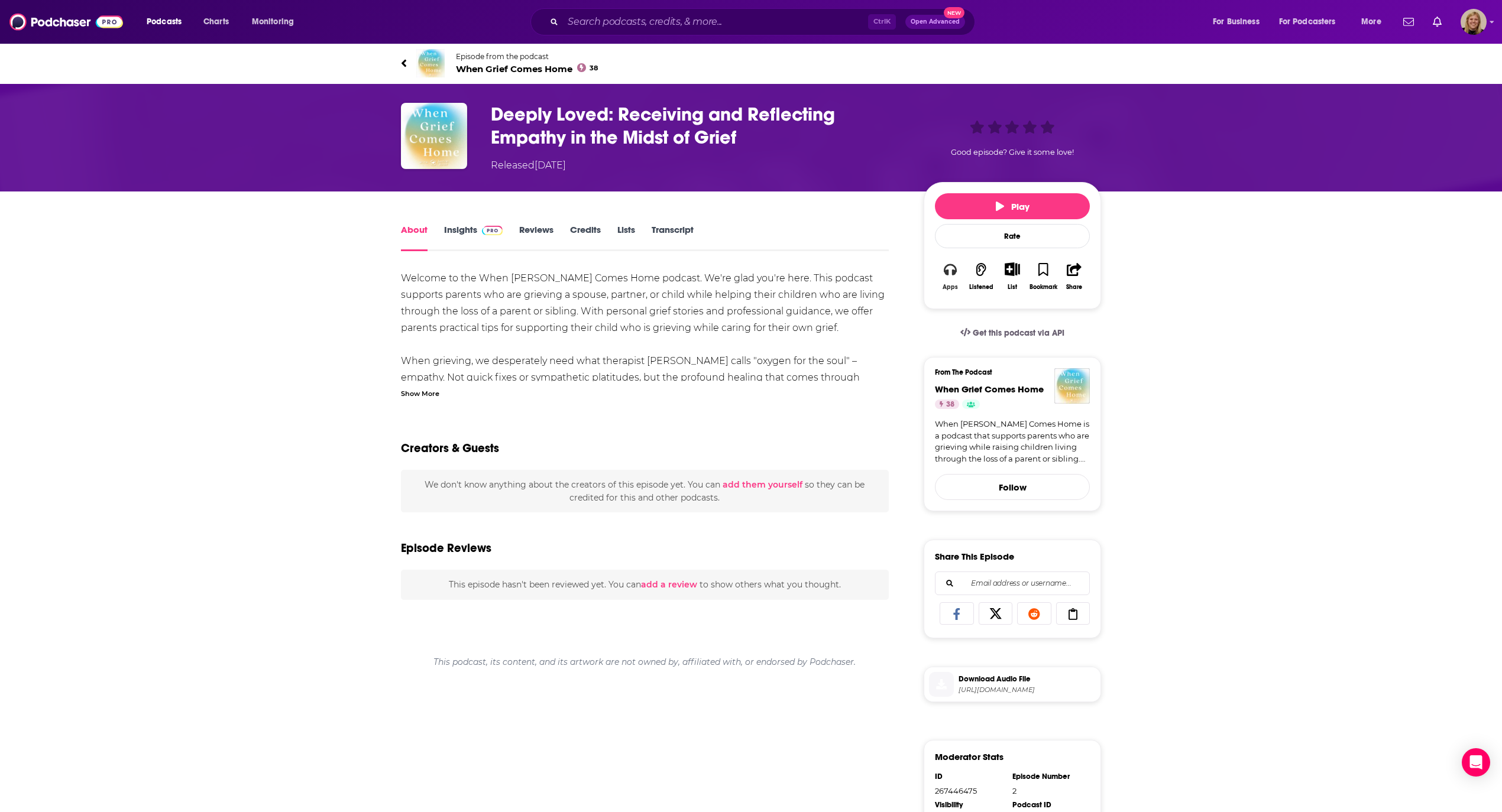
click at [960, 277] on button "Apps" at bounding box center [951, 276] width 31 height 43
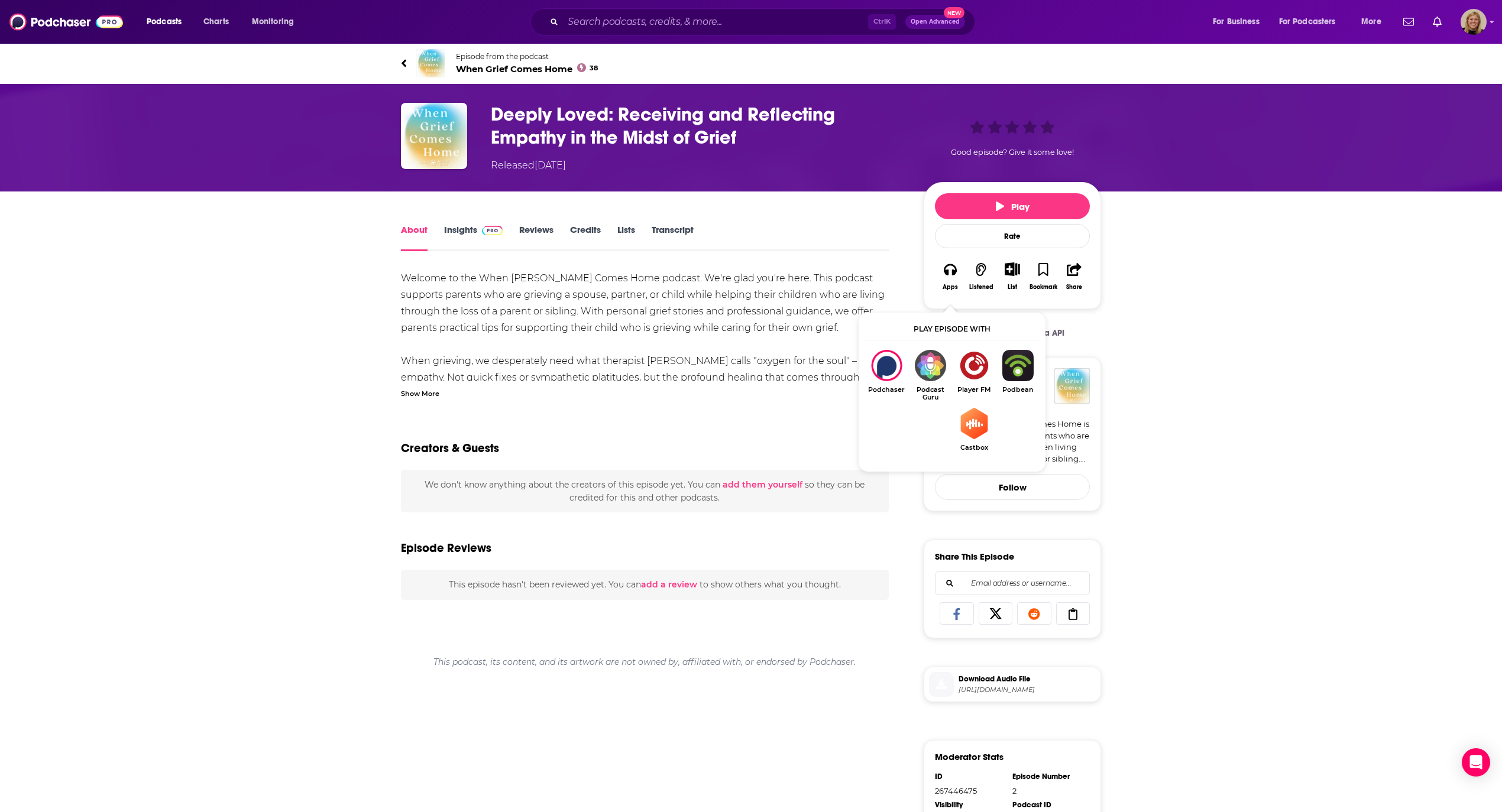
click at [286, 314] on div "About Insights Reviews Credits Lists Transcript Welcome to the When [PERSON_NAM…" at bounding box center [751, 651] width 1502 height 920
